Goal: Information Seeking & Learning: Learn about a topic

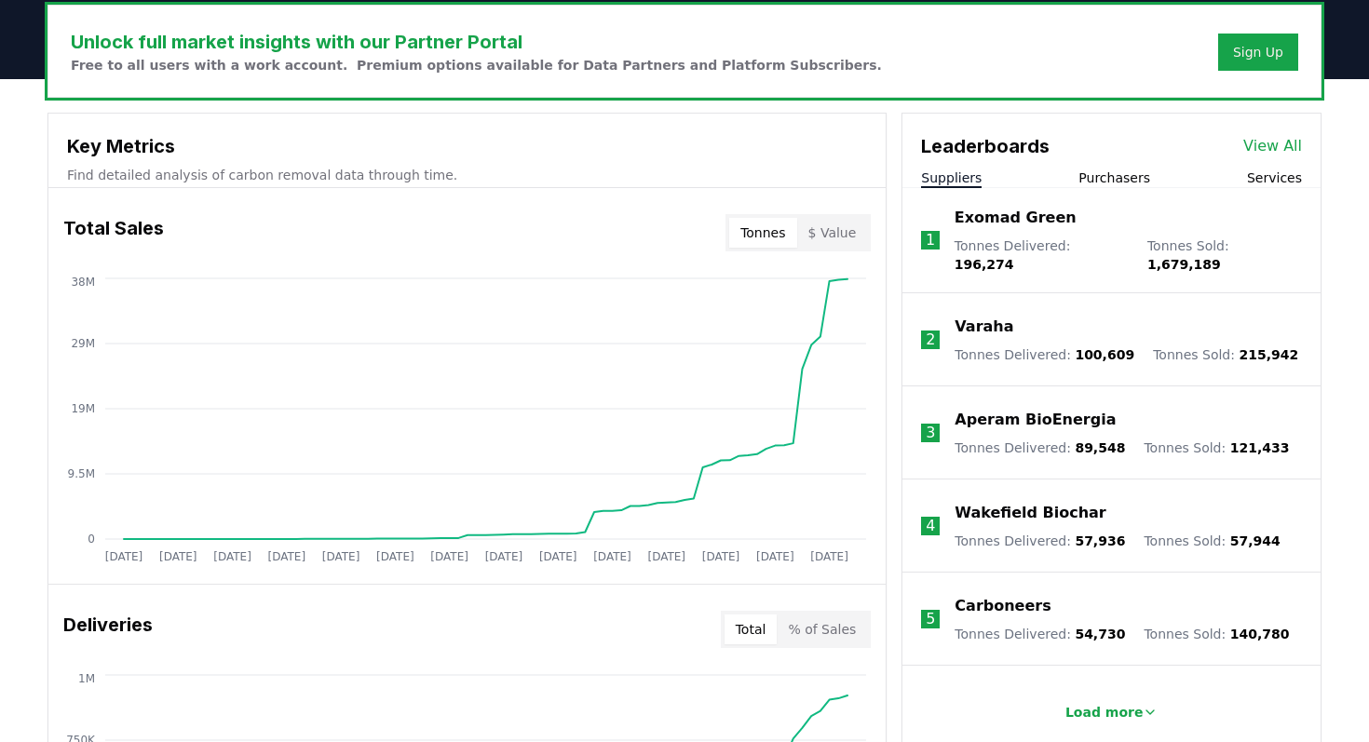
scroll to position [575, 0]
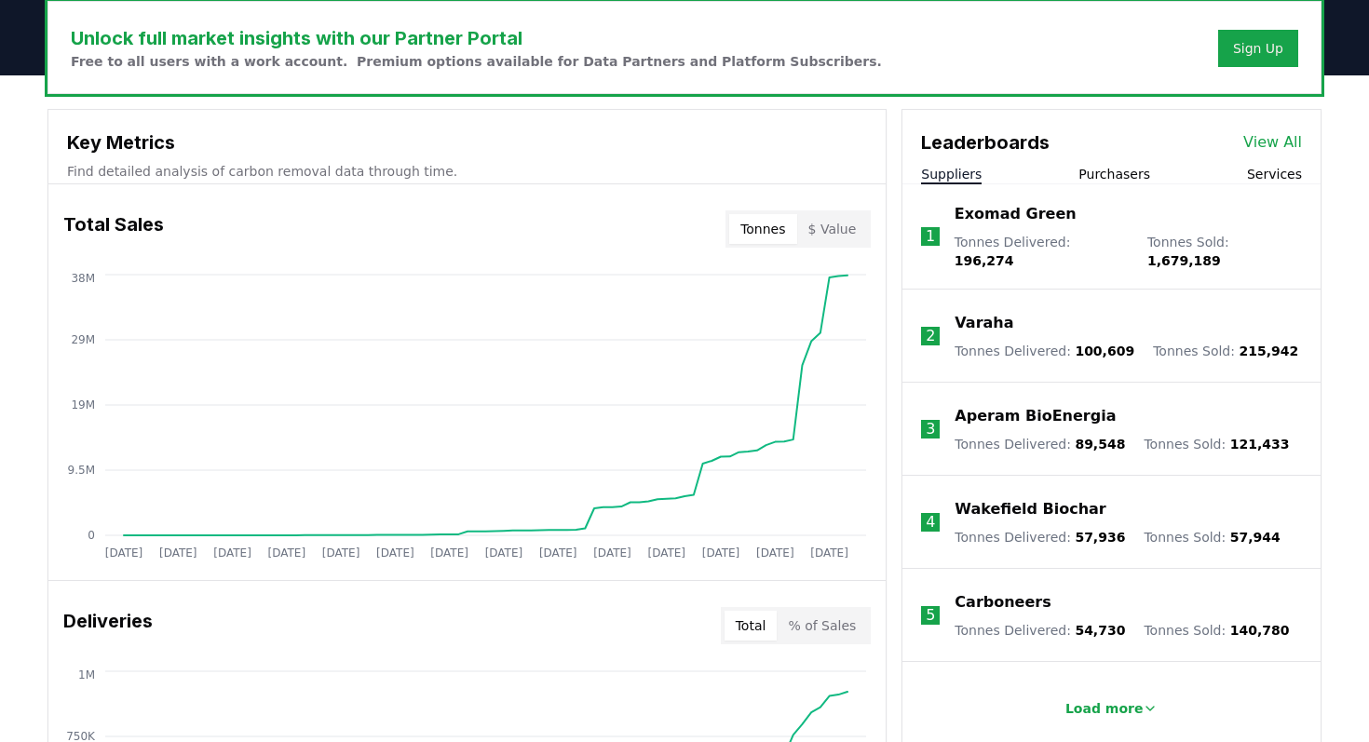
click at [852, 232] on button "$ Value" at bounding box center [832, 229] width 71 height 30
click at [765, 229] on button "Tonnes" at bounding box center [762, 229] width 67 height 30
click at [822, 228] on button "$ Value" at bounding box center [832, 229] width 71 height 30
click at [780, 227] on button "Tonnes" at bounding box center [762, 229] width 67 height 30
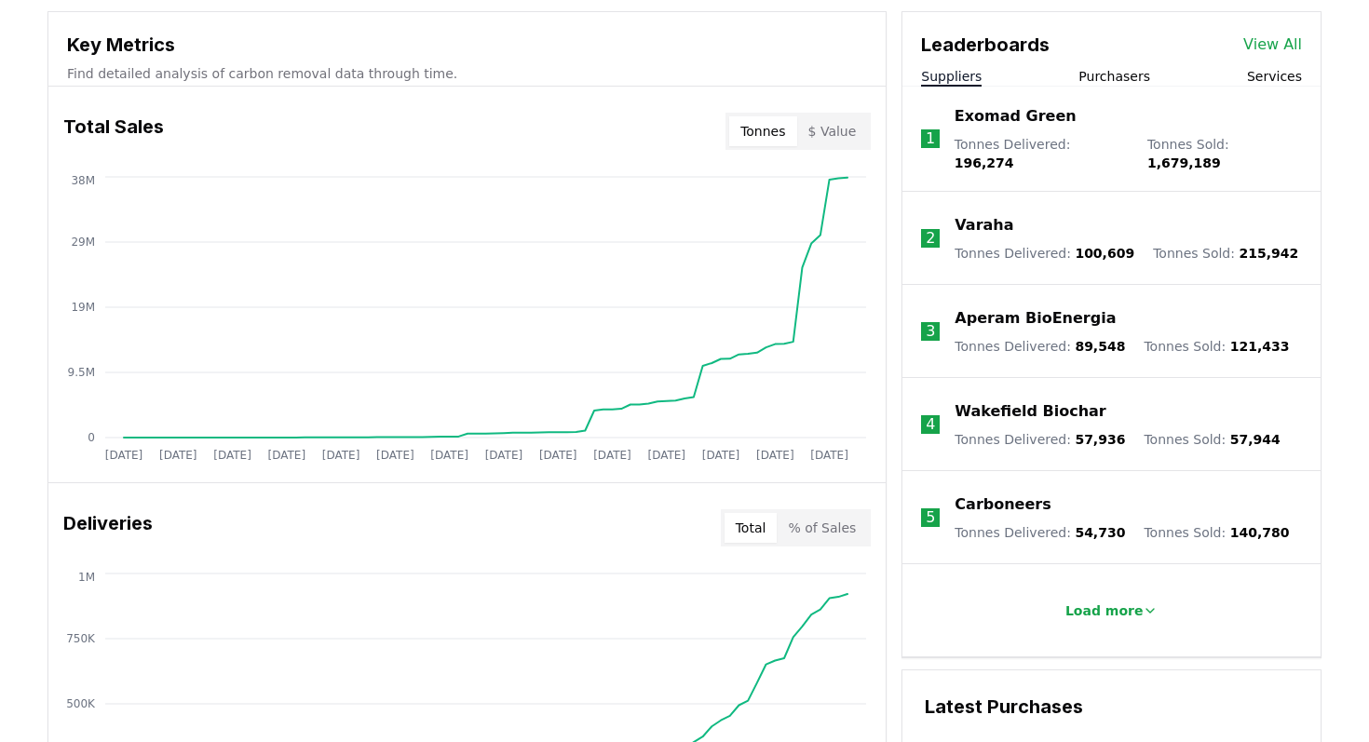
scroll to position [0, 0]
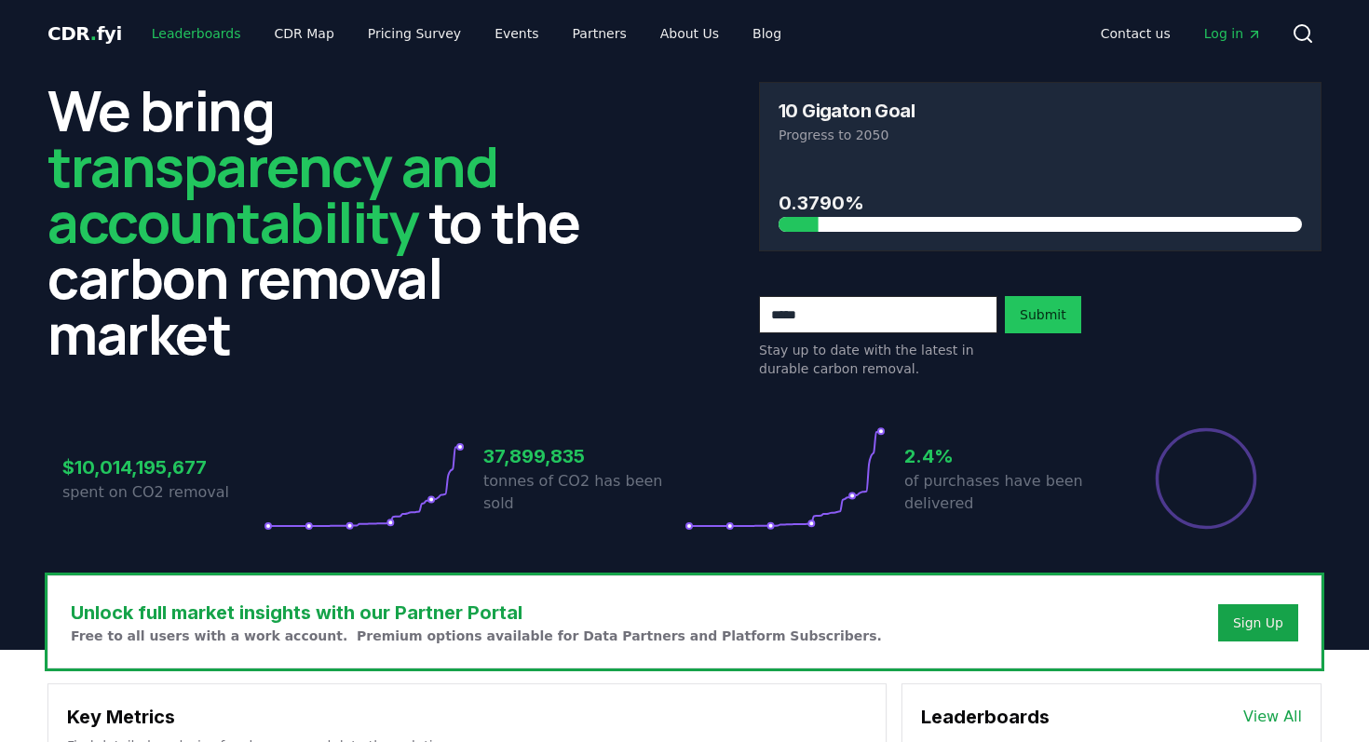
click at [194, 34] on link "Leaderboards" at bounding box center [196, 34] width 119 height 34
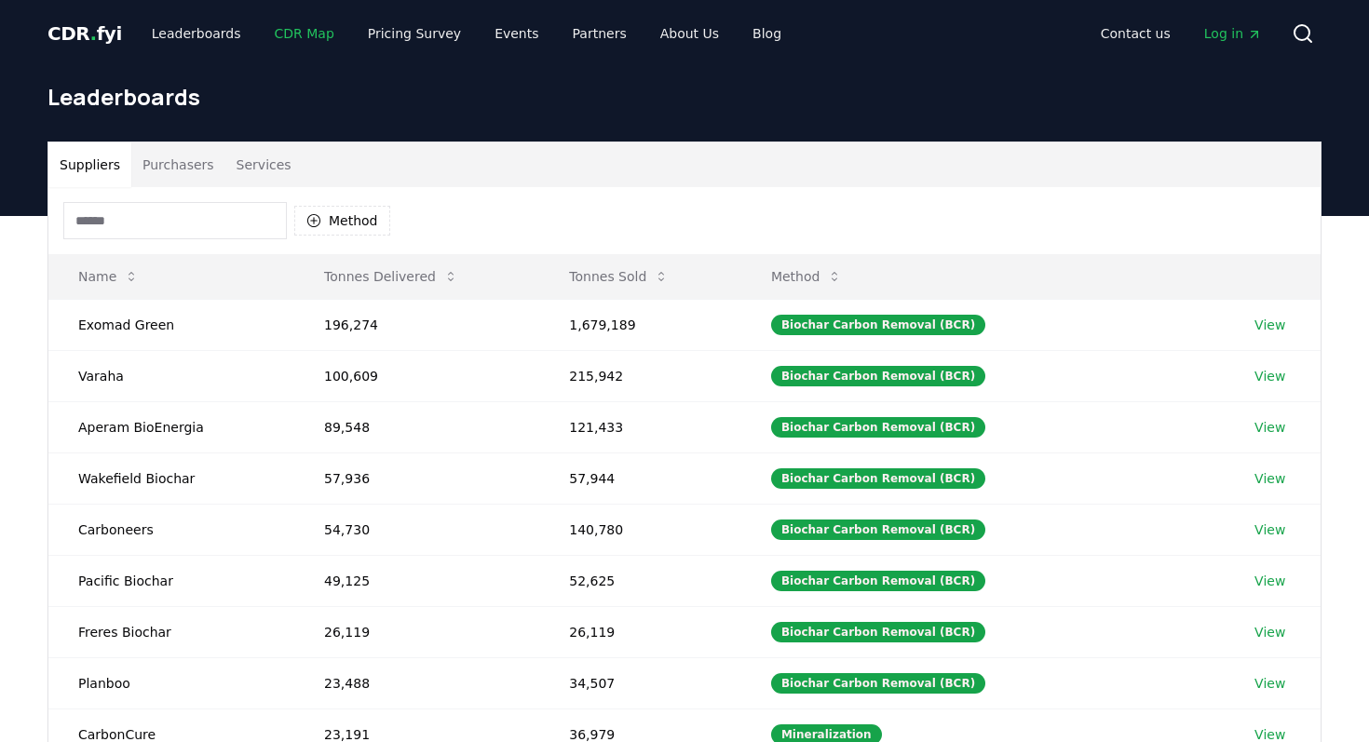
click at [296, 33] on link "CDR Map" at bounding box center [304, 34] width 89 height 34
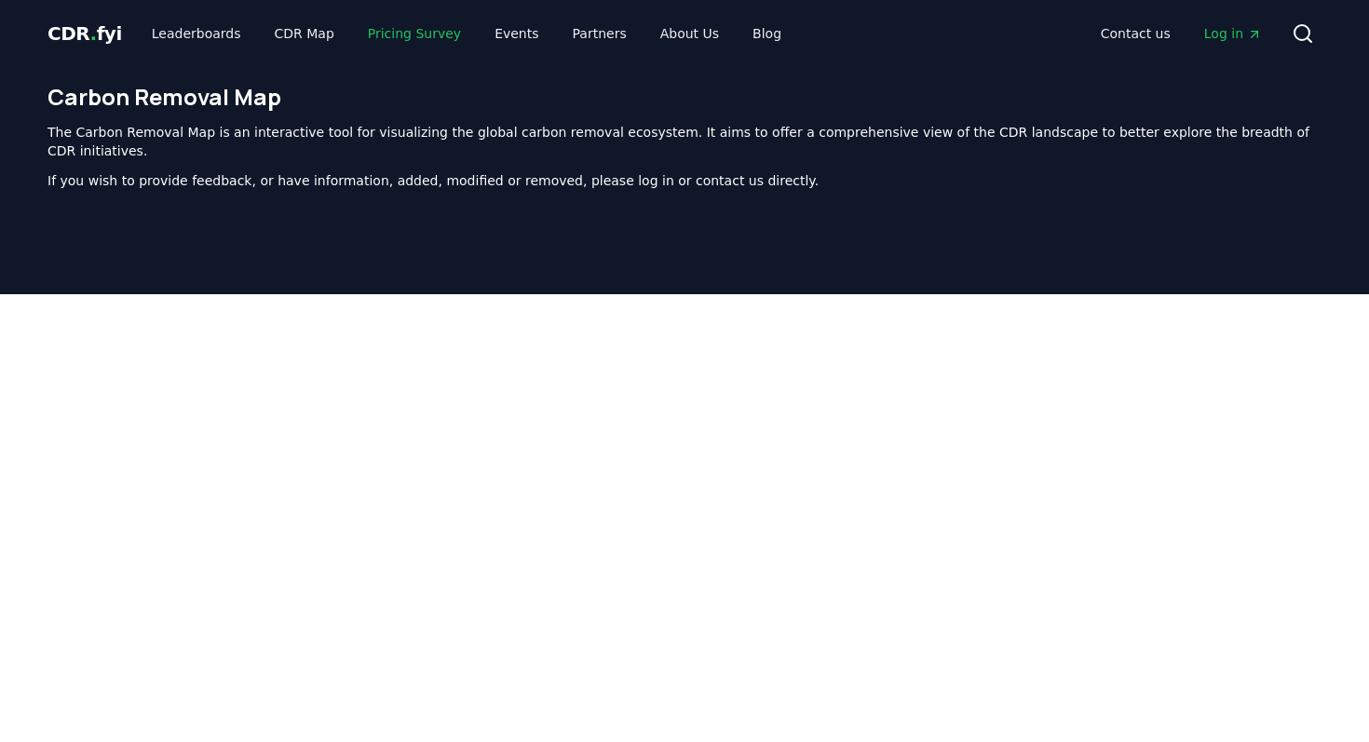
click at [395, 37] on link "Pricing Survey" at bounding box center [414, 34] width 123 height 34
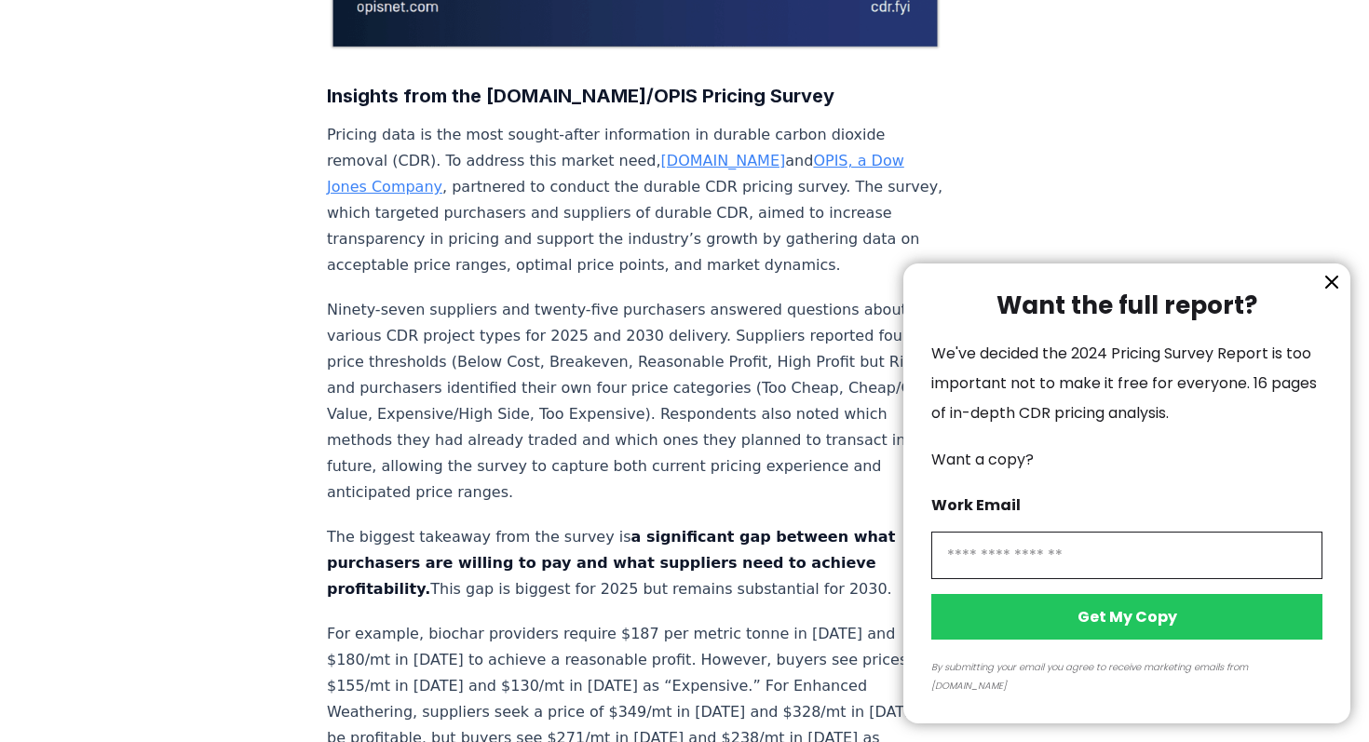
scroll to position [613, 0]
click at [1324, 293] on icon "information" at bounding box center [1332, 282] width 22 height 22
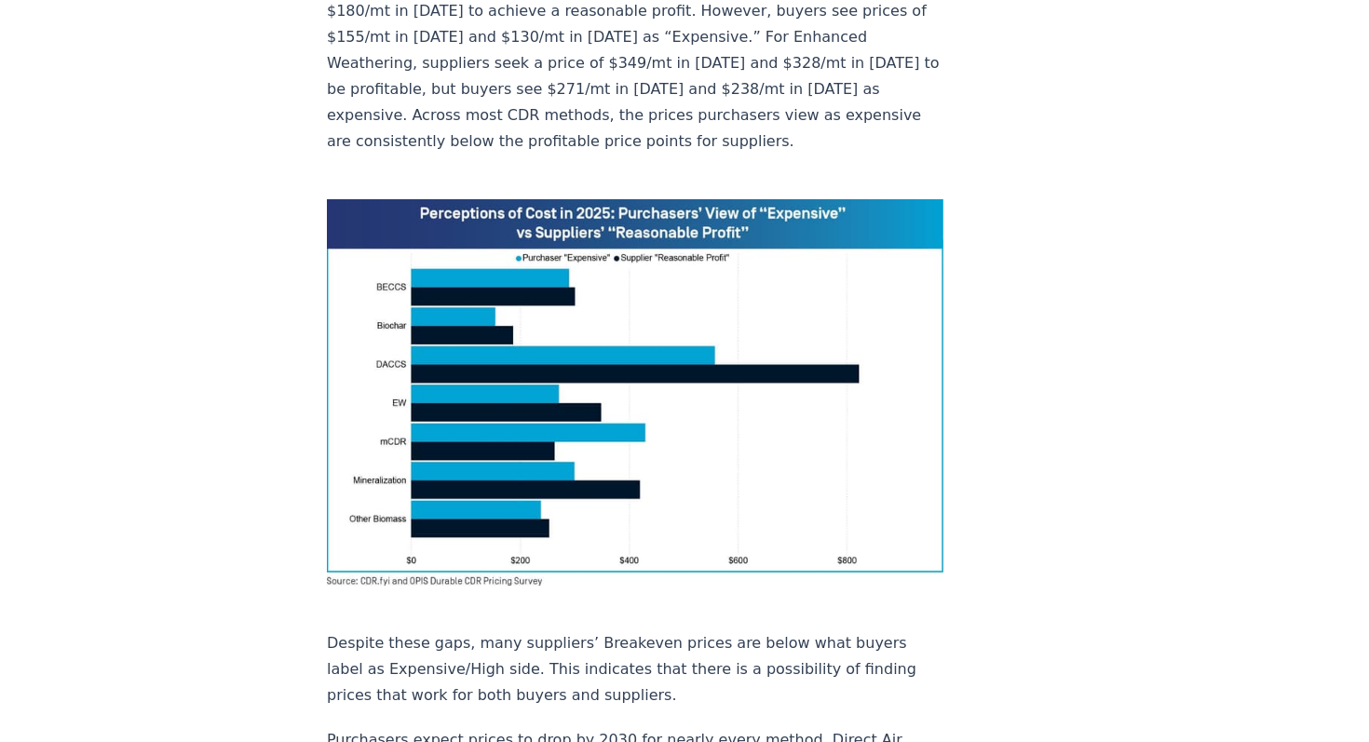
scroll to position [0, 0]
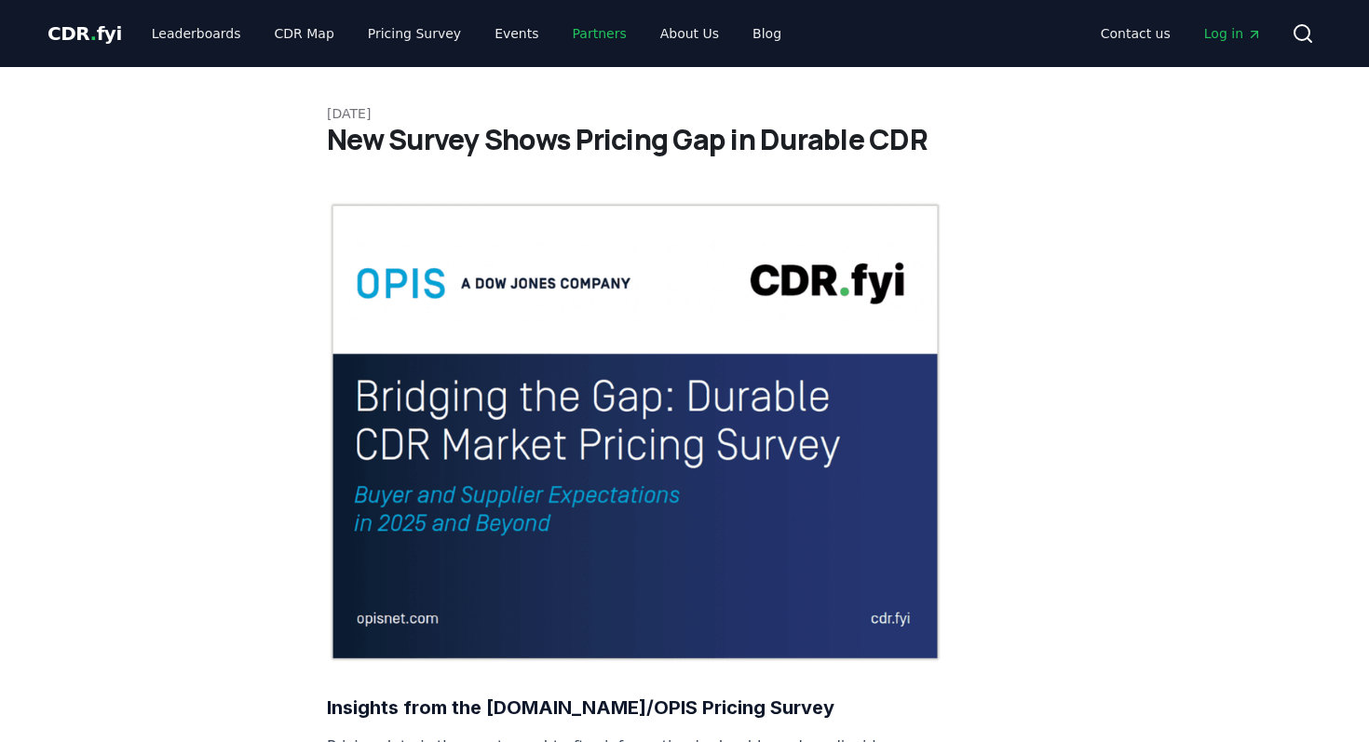
click at [576, 41] on link "Partners" at bounding box center [600, 34] width 84 height 34
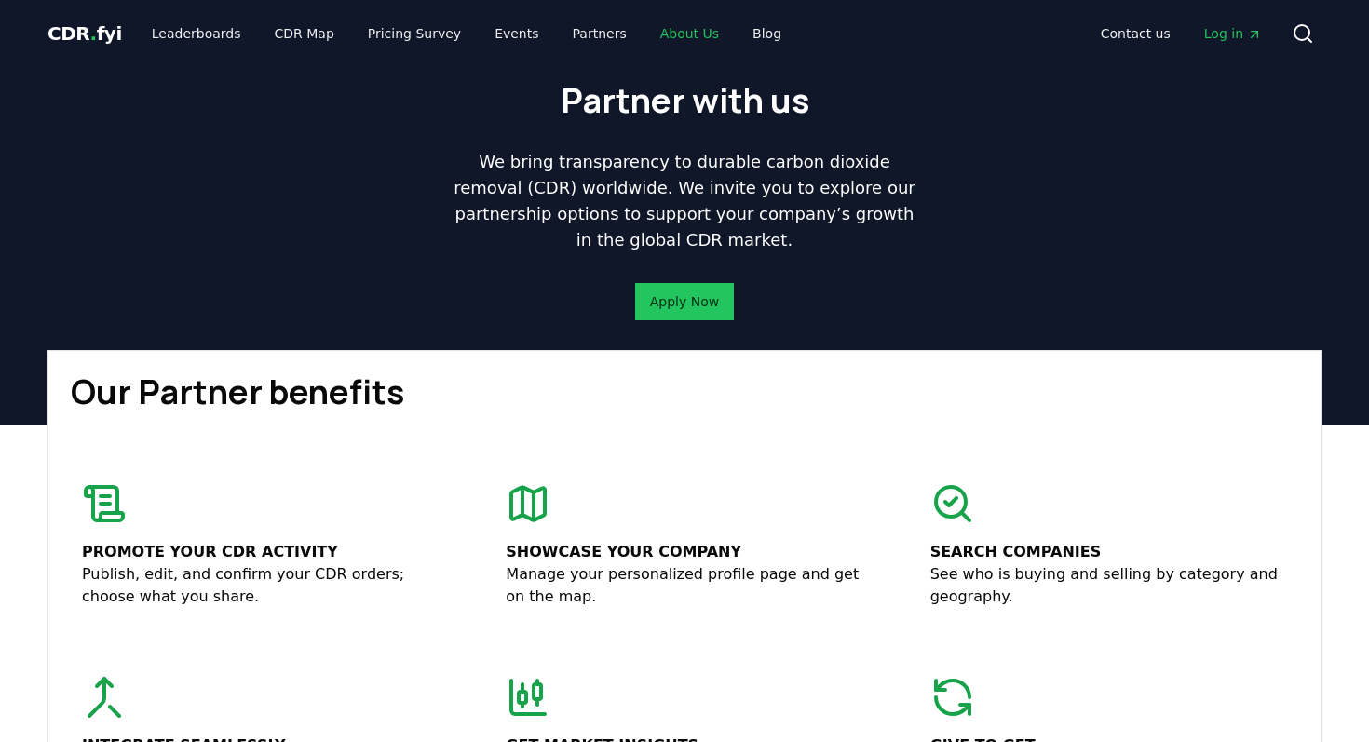
click at [658, 33] on link "About Us" at bounding box center [689, 34] width 88 height 34
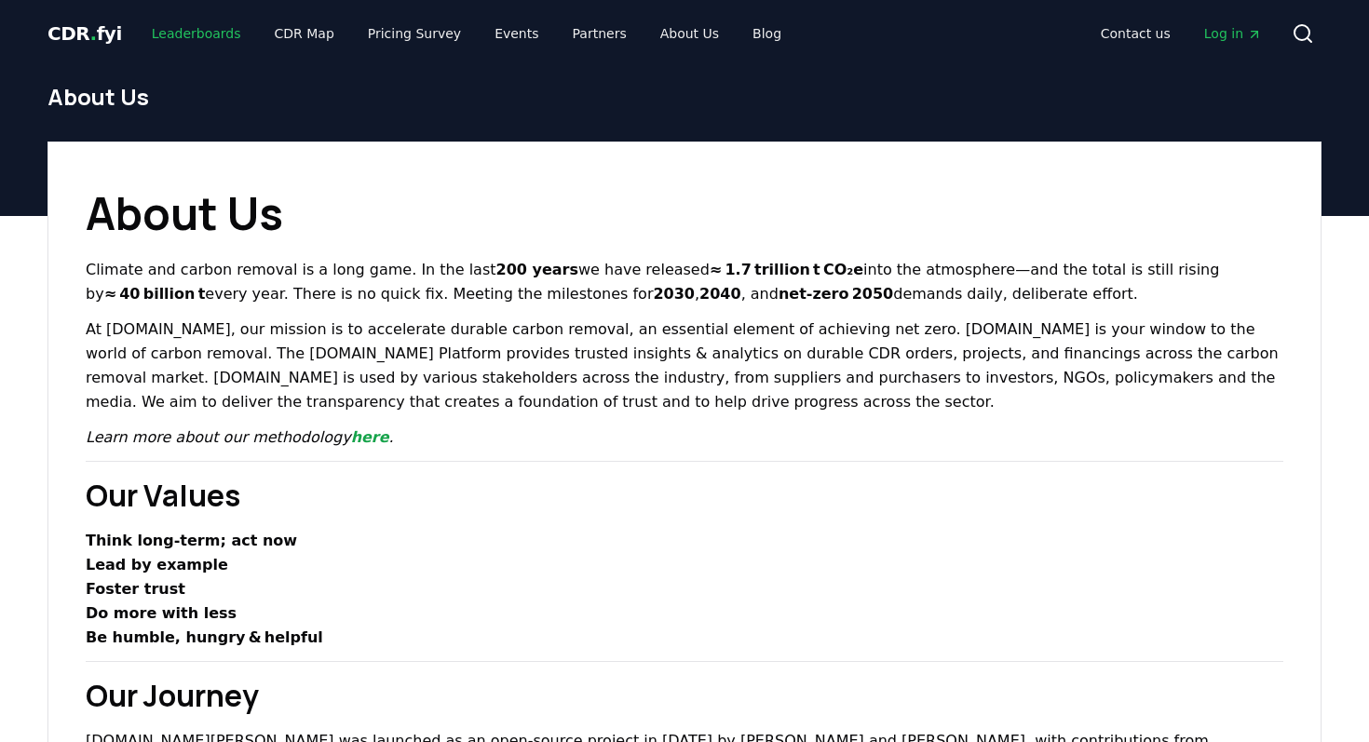
click at [195, 40] on link "Leaderboards" at bounding box center [196, 34] width 119 height 34
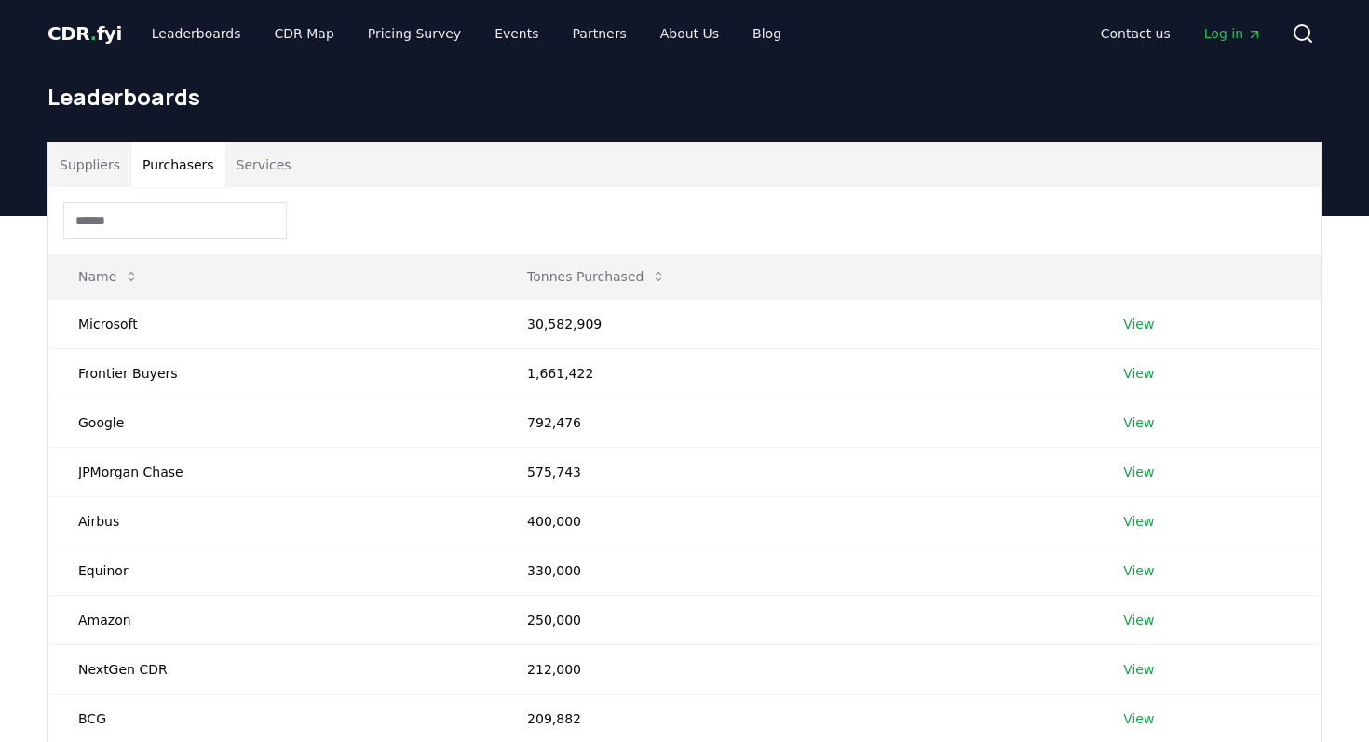
click at [214, 178] on button "Purchasers" at bounding box center [178, 164] width 94 height 45
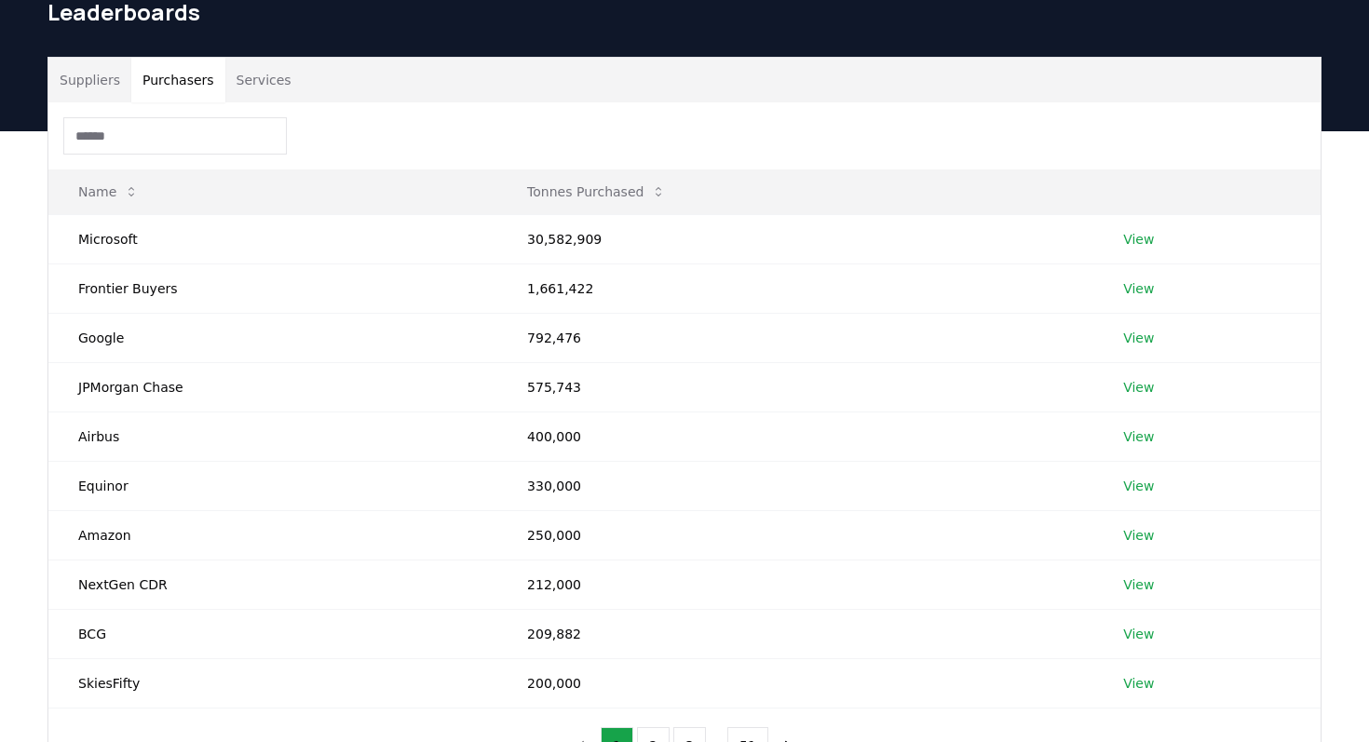
scroll to position [80, 0]
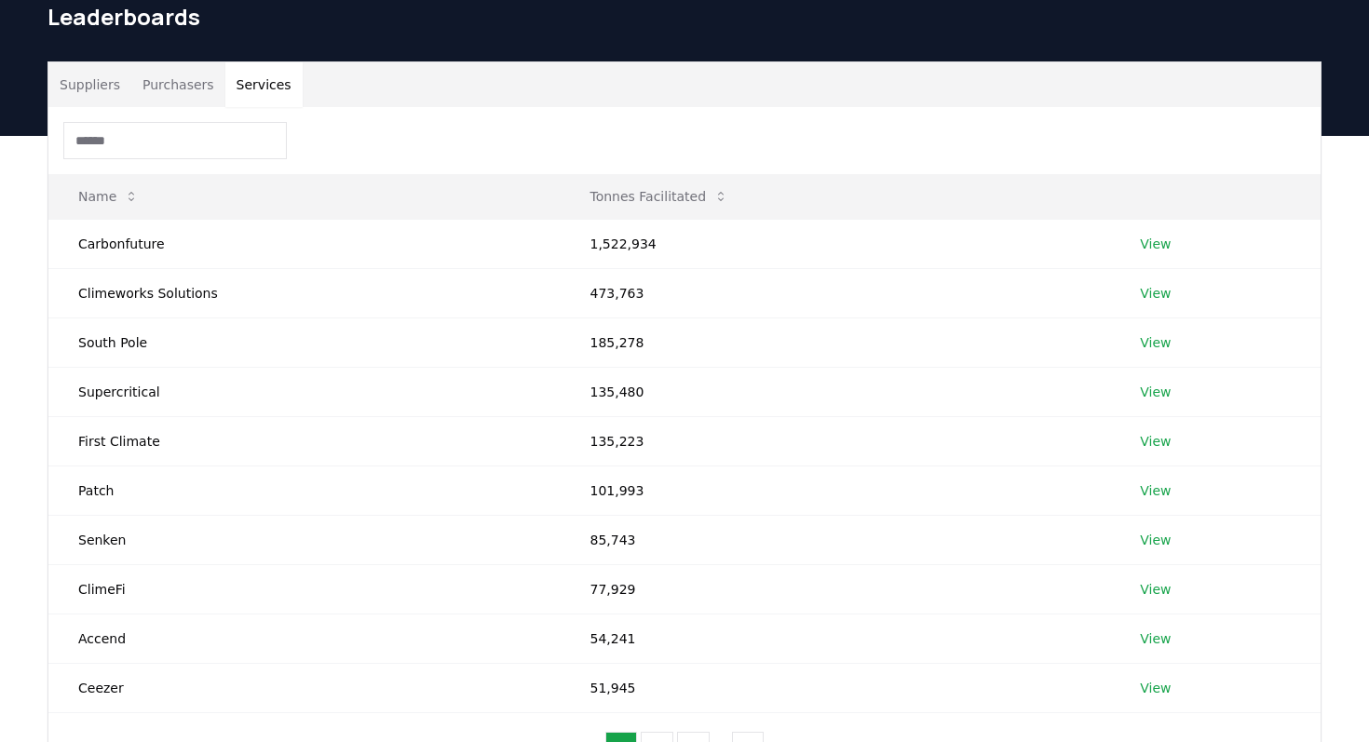
click at [258, 81] on button "Services" at bounding box center [263, 84] width 77 height 45
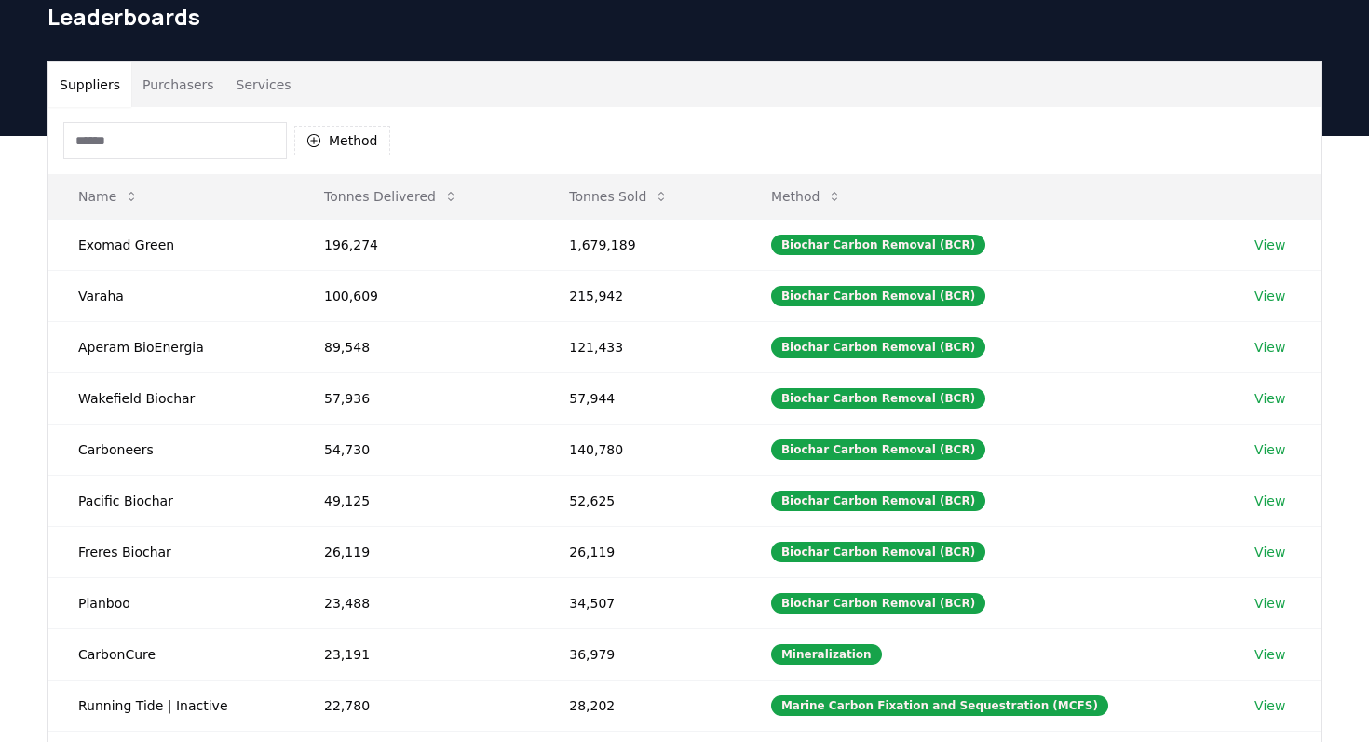
click at [109, 75] on button "Suppliers" at bounding box center [89, 84] width 83 height 45
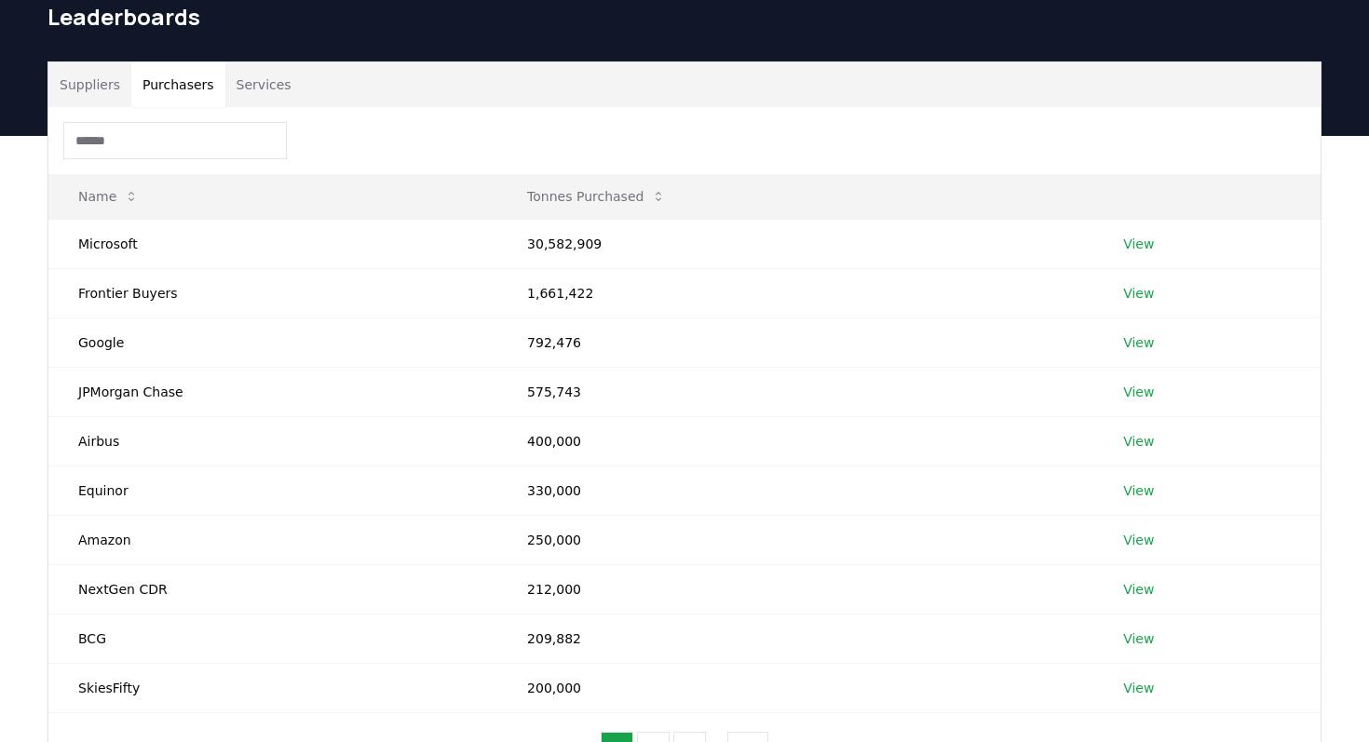
click at [218, 86] on button "Purchasers" at bounding box center [178, 84] width 94 height 45
click at [255, 86] on button "Services" at bounding box center [263, 84] width 77 height 45
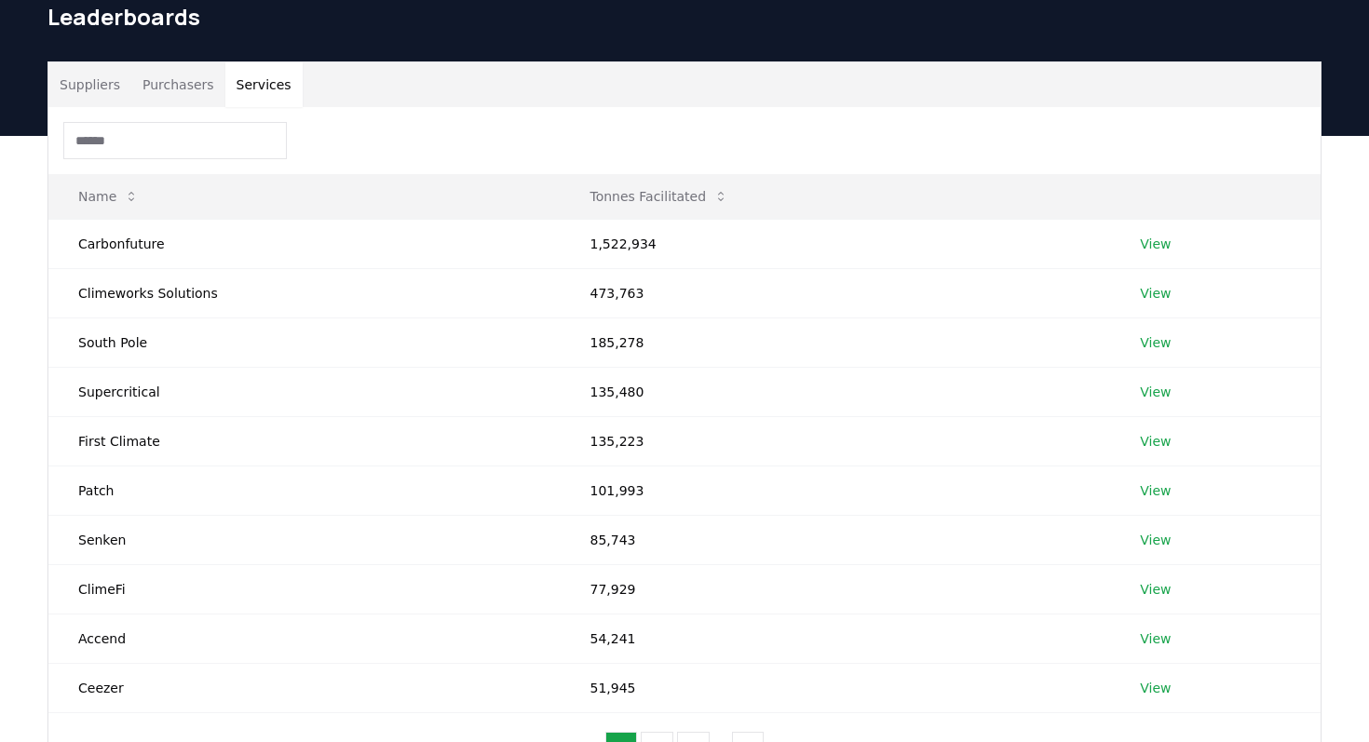
click at [197, 84] on button "Purchasers" at bounding box center [178, 84] width 94 height 45
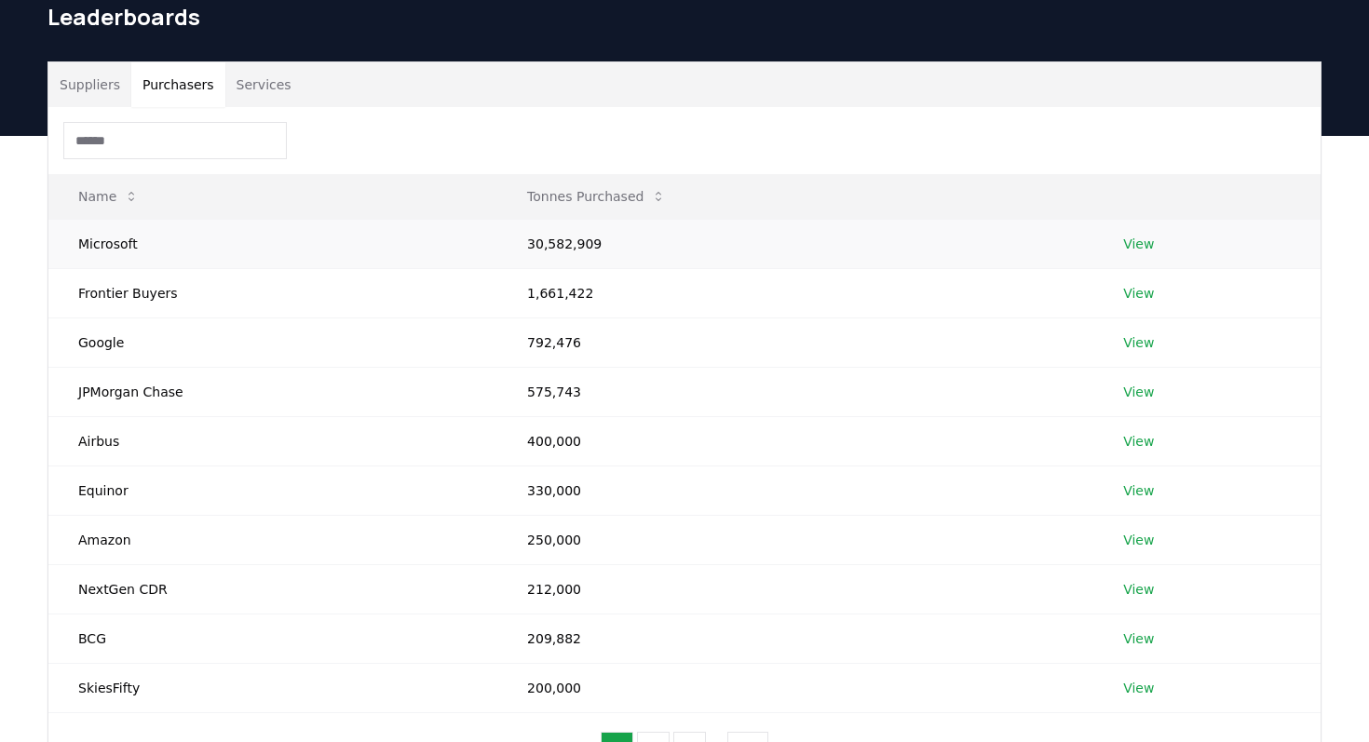
click at [1139, 244] on link "View" at bounding box center [1138, 244] width 31 height 19
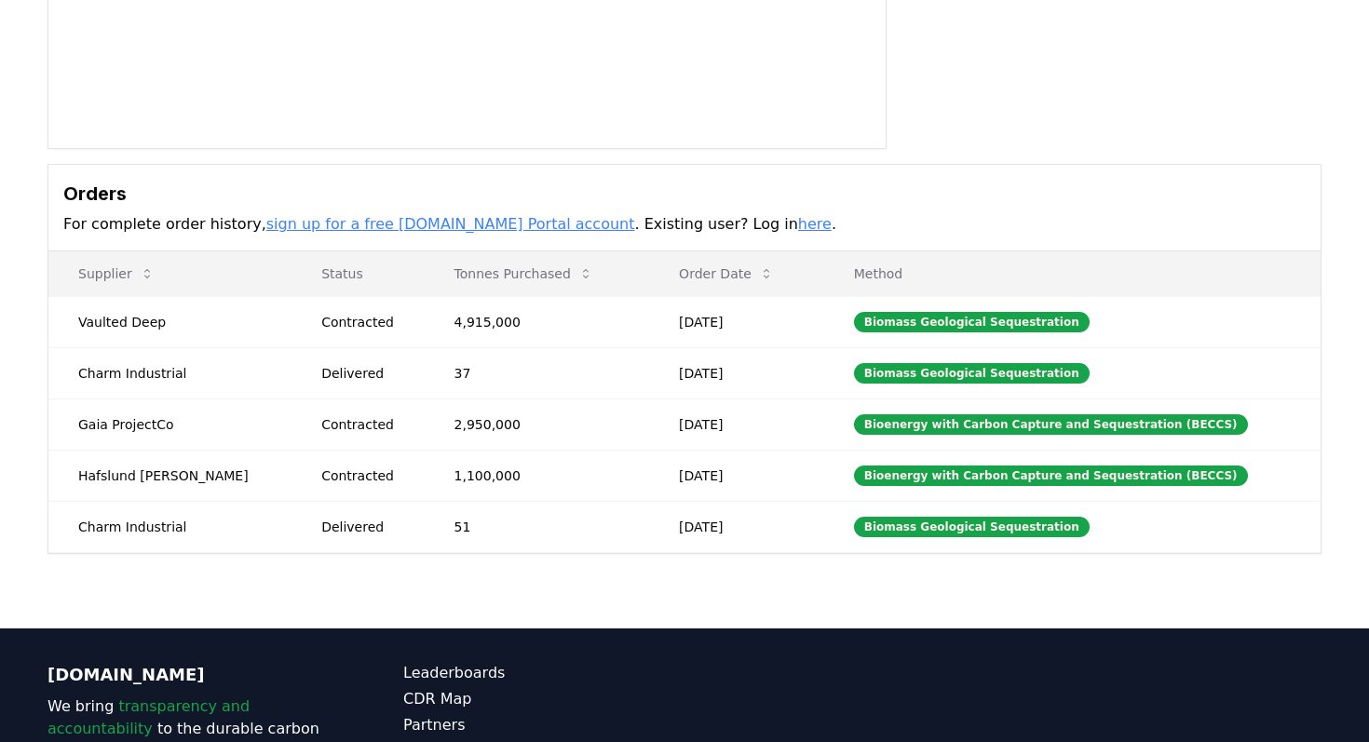
scroll to position [397, 0]
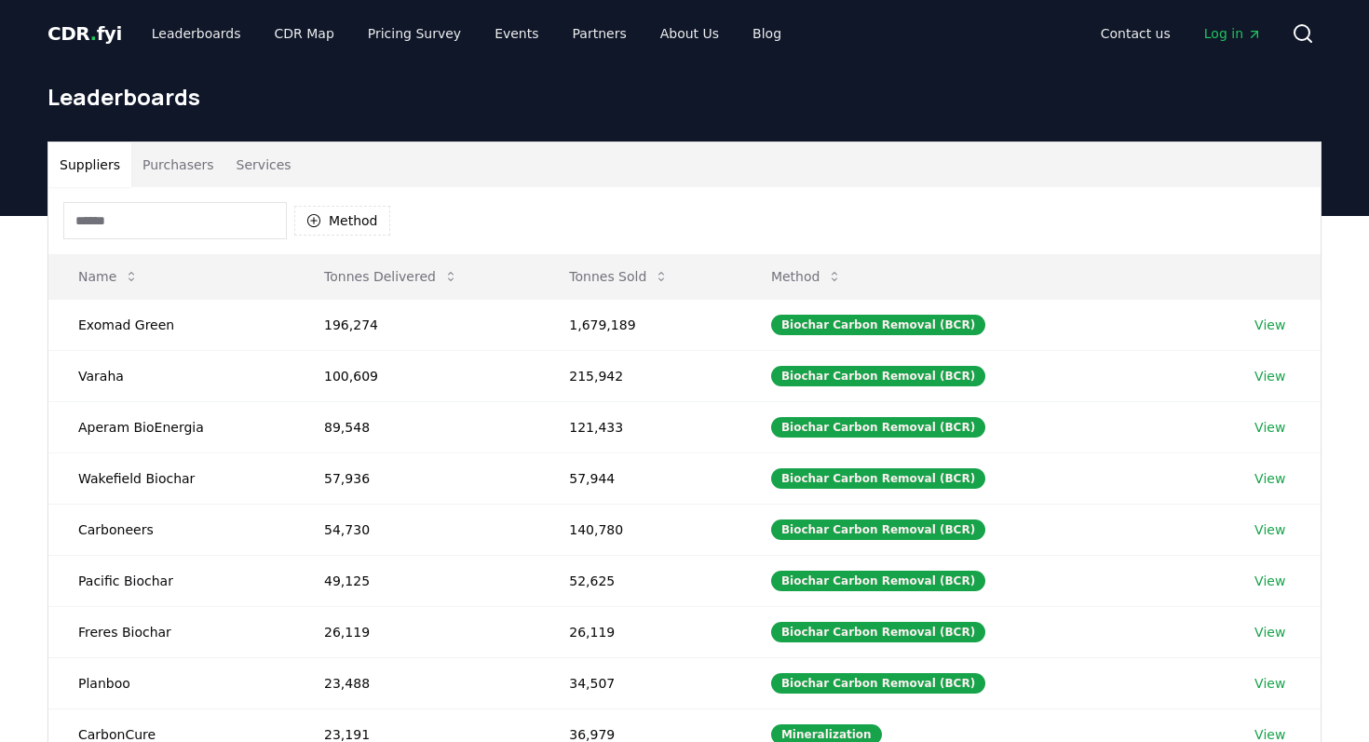
click at [196, 162] on button "Purchasers" at bounding box center [178, 164] width 94 height 45
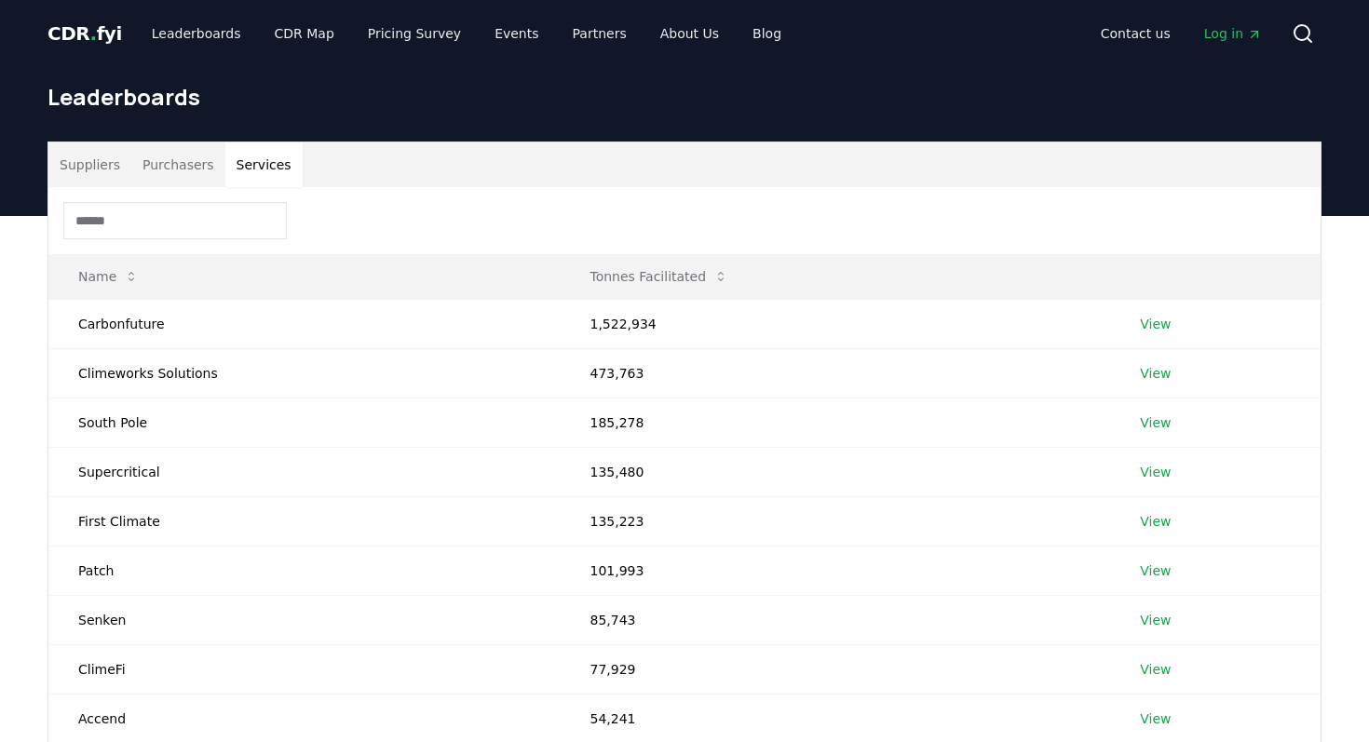
click at [270, 162] on button "Services" at bounding box center [263, 164] width 77 height 45
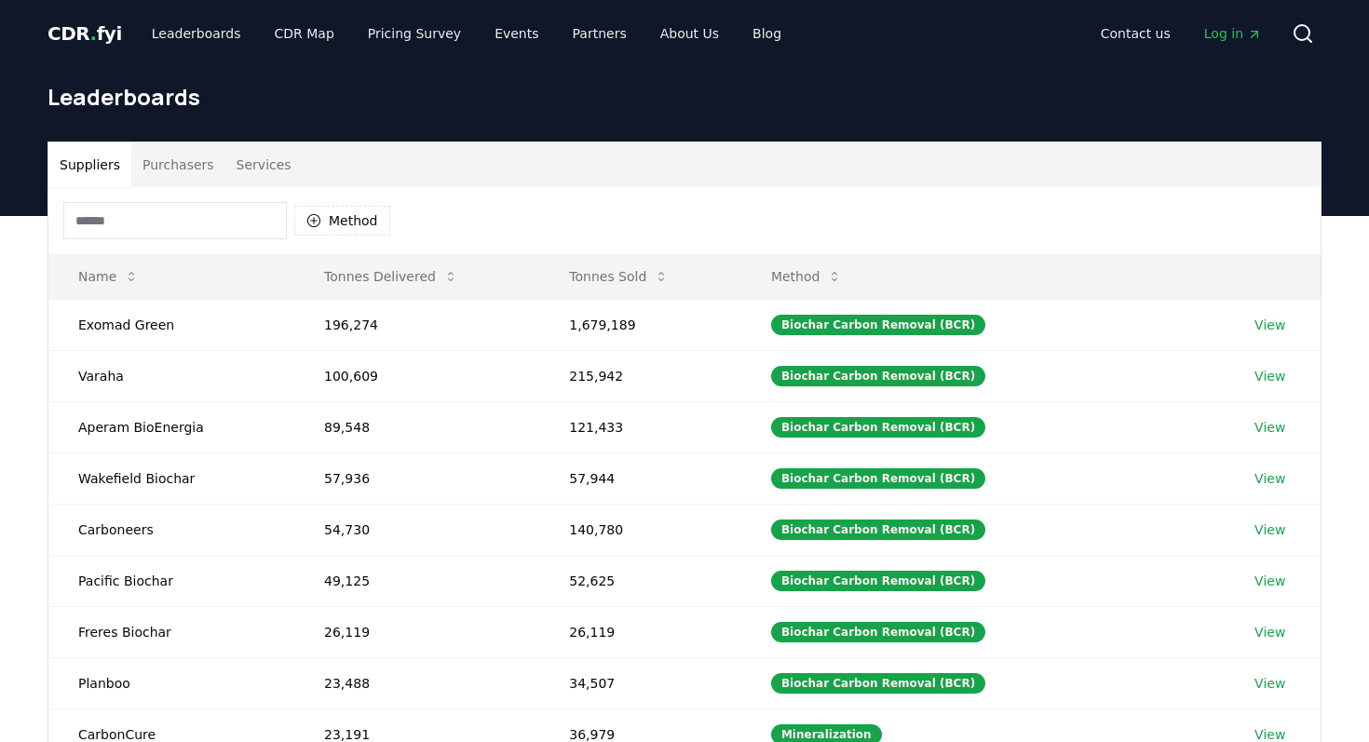
click at [98, 158] on button "Suppliers" at bounding box center [89, 164] width 83 height 45
click at [90, 34] on span "." at bounding box center [93, 33] width 7 height 22
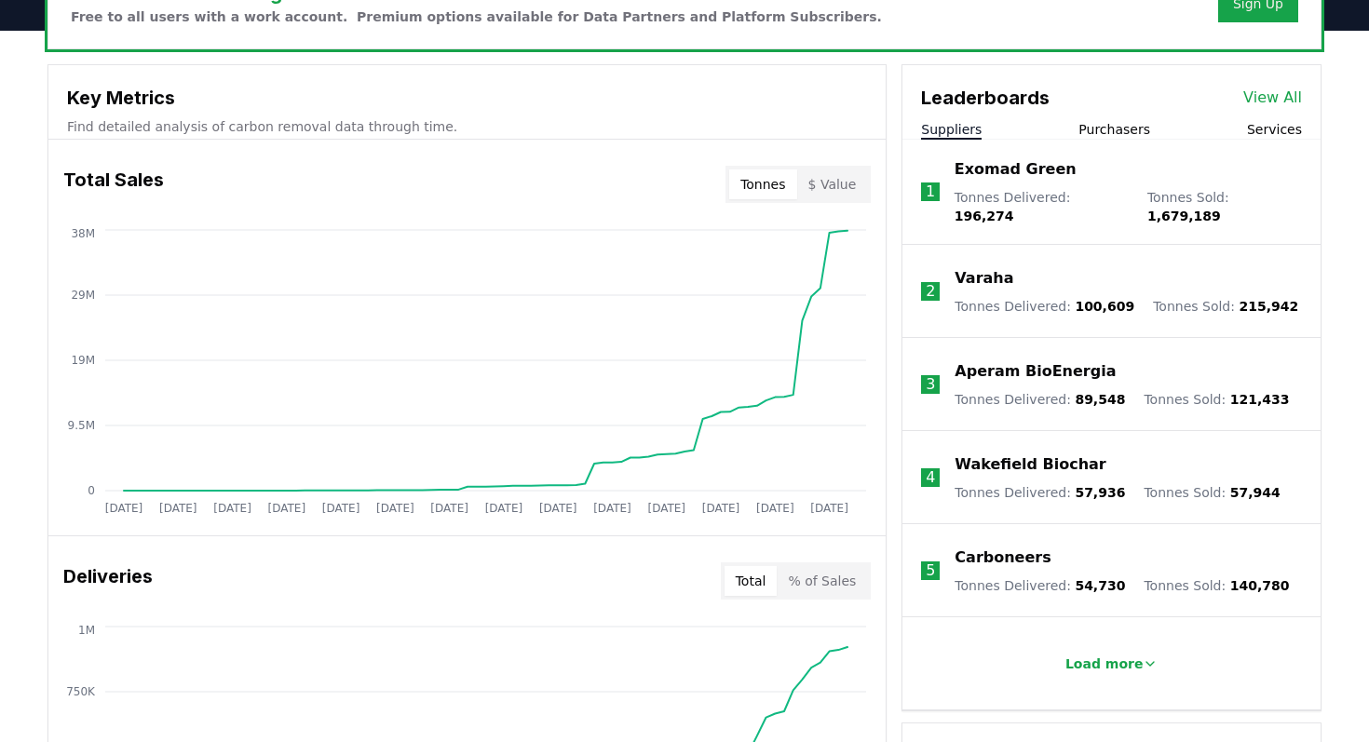
scroll to position [623, 0]
